Goal: Transaction & Acquisition: Purchase product/service

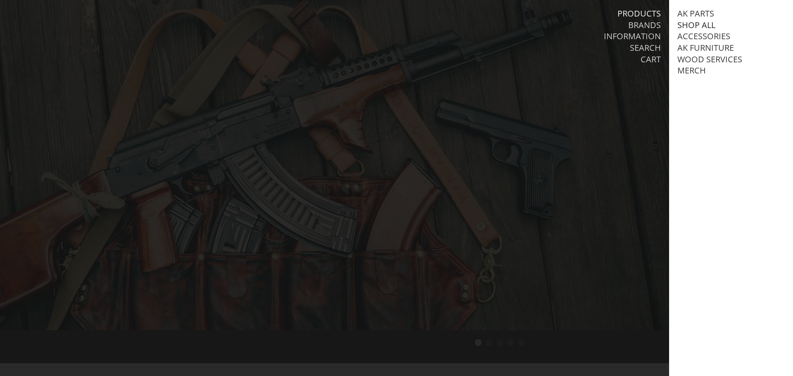
click at [700, 21] on link "Shop All" at bounding box center [696, 25] width 38 height 11
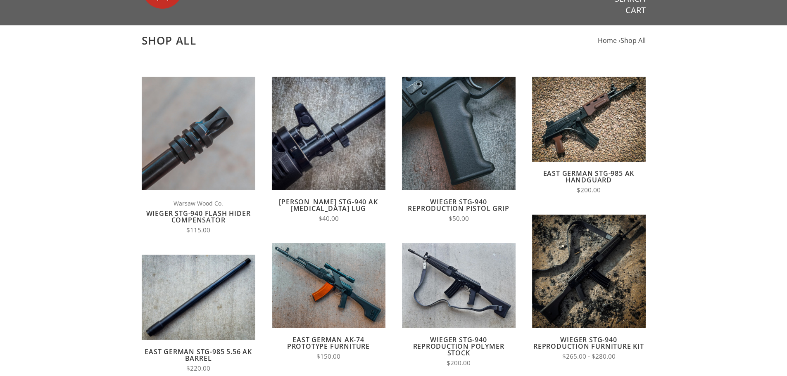
scroll to position [124, 0]
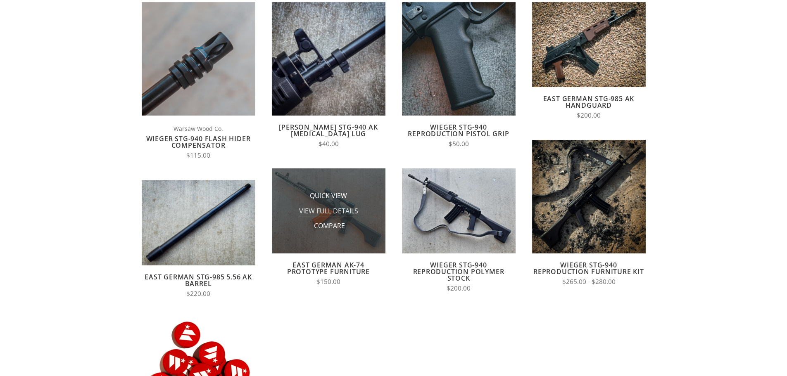
click at [334, 216] on span "View Full Details" at bounding box center [328, 211] width 59 height 10
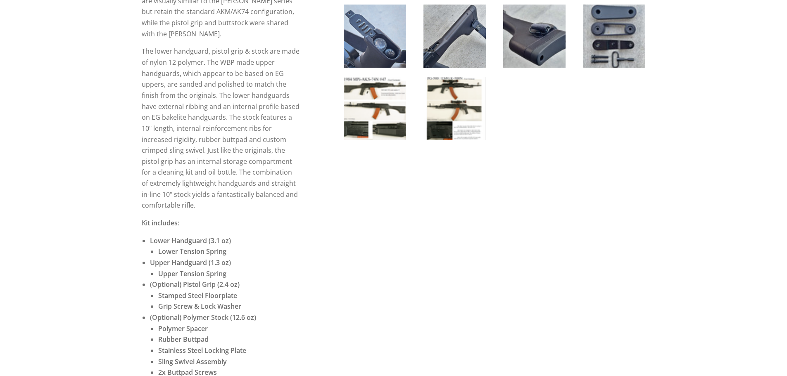
scroll to position [41, 0]
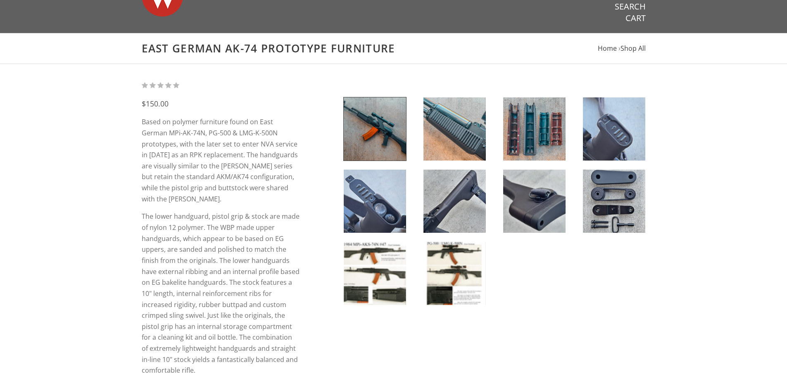
click at [391, 263] on img at bounding box center [375, 273] width 62 height 63
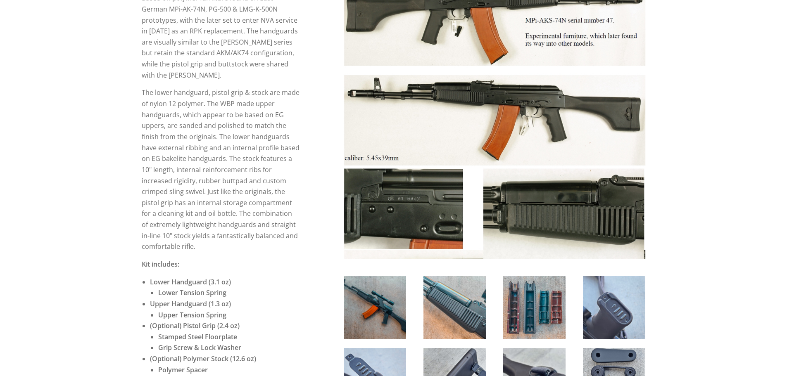
scroll to position [330, 0]
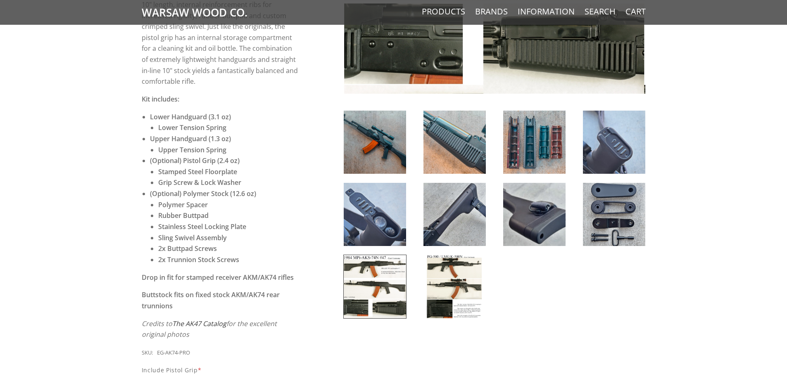
click at [447, 195] on img at bounding box center [454, 214] width 62 height 63
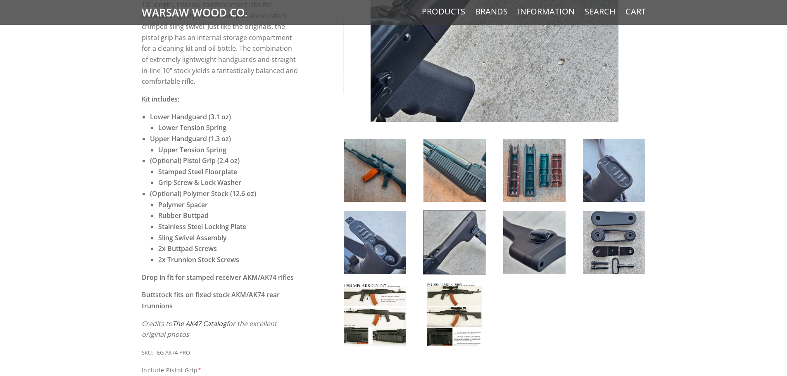
click at [374, 249] on img at bounding box center [375, 242] width 62 height 63
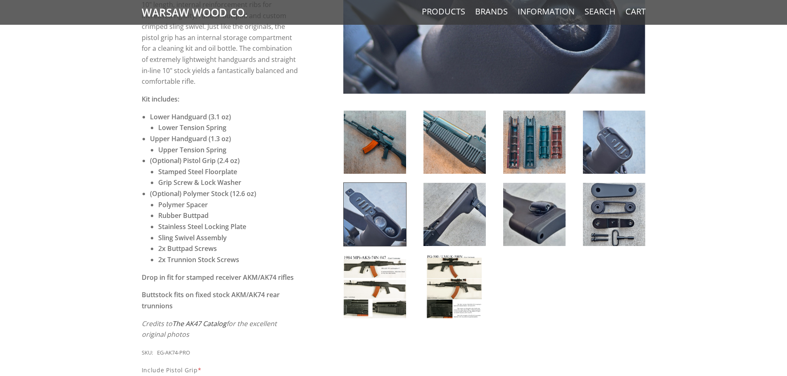
click at [513, 227] on img at bounding box center [534, 214] width 62 height 63
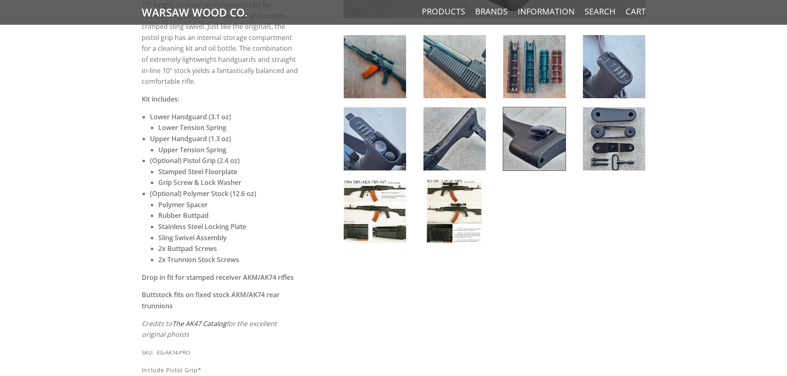
click at [610, 155] on img at bounding box center [614, 138] width 62 height 63
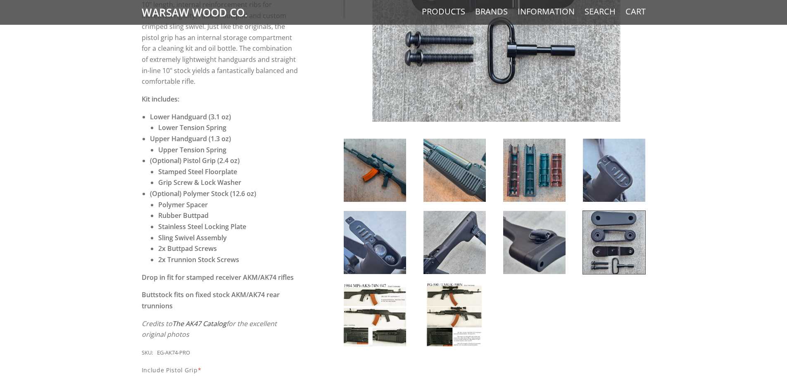
click at [401, 167] on img at bounding box center [375, 170] width 62 height 63
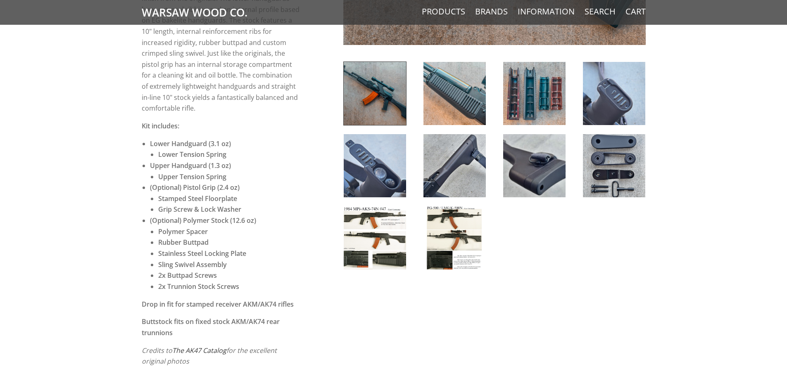
scroll to position [289, 0]
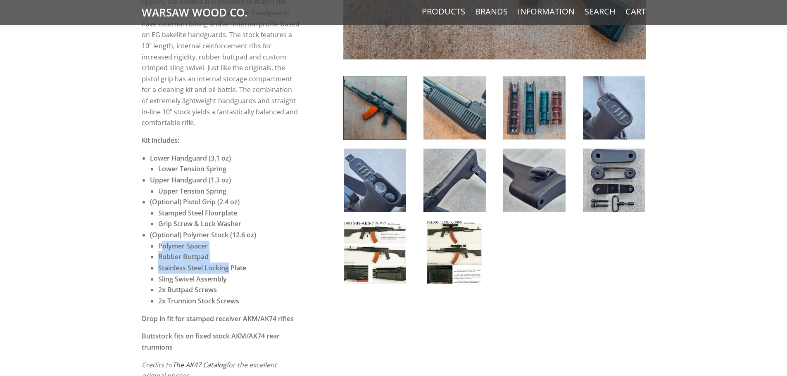
drag, startPoint x: 161, startPoint y: 235, endPoint x: 243, endPoint y: 275, distance: 90.9
click at [230, 257] on ul "Polymer Spacer Rubber Buttpad Stainless Steel Locking Plate Sling Swivel Assemb…" at bounding box center [229, 274] width 142 height 66
click at [243, 284] on li "2x Buttpad Screws" at bounding box center [229, 289] width 142 height 11
